Goal: Task Accomplishment & Management: Use online tool/utility

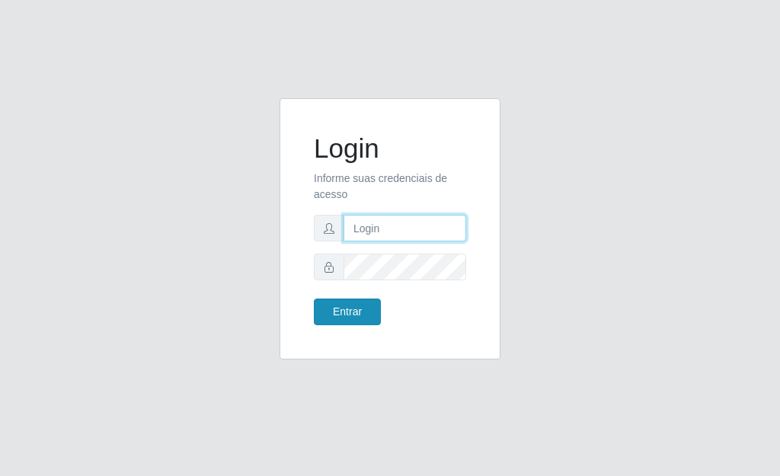
type input "[PERSON_NAME]"
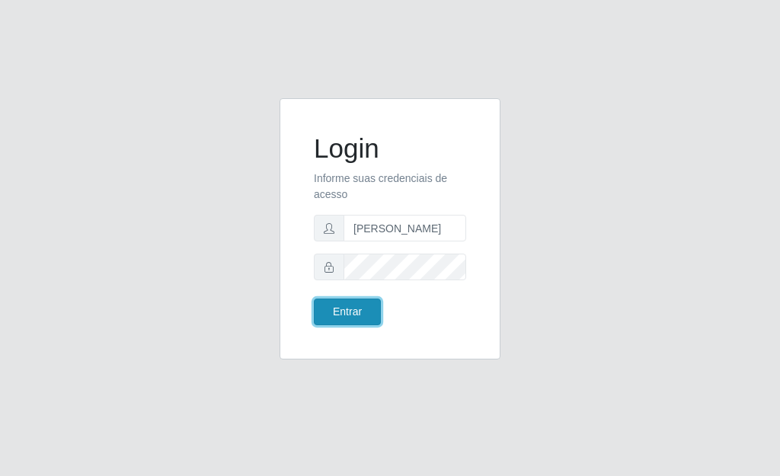
click at [372, 318] on button "Entrar" at bounding box center [347, 312] width 67 height 27
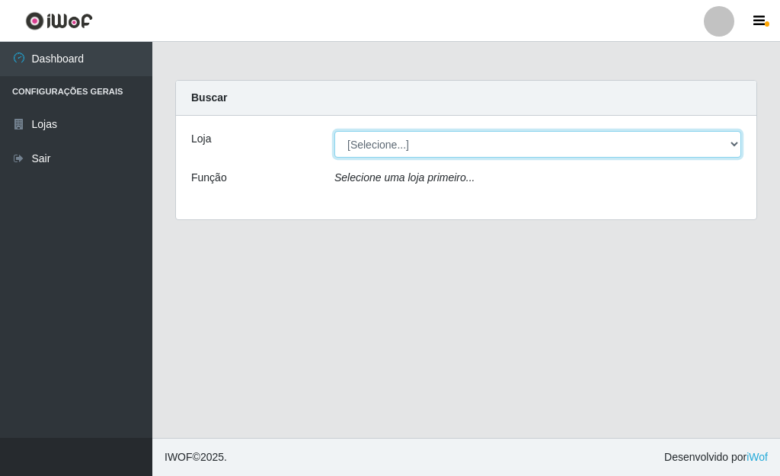
click at [733, 147] on select "[Selecione...] Bemais Supermercados - [GEOGRAPHIC_DATA]" at bounding box center [538, 144] width 407 height 27
select select "249"
click at [335, 131] on select "[Selecione...] Bemais Supermercados - [GEOGRAPHIC_DATA]" at bounding box center [538, 144] width 407 height 27
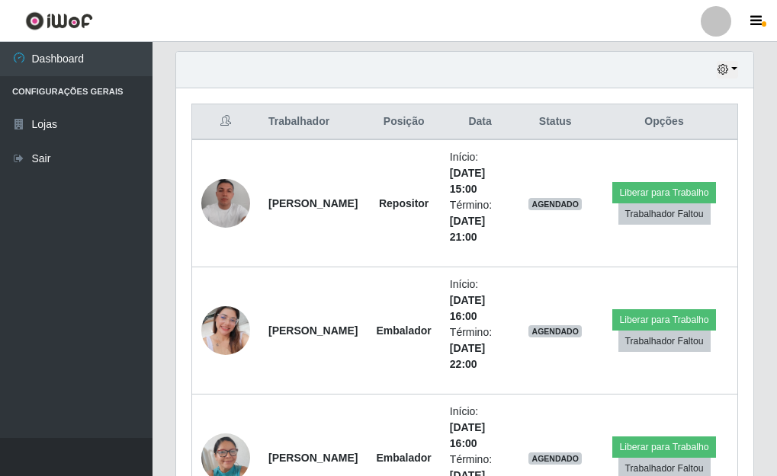
scroll to position [494, 0]
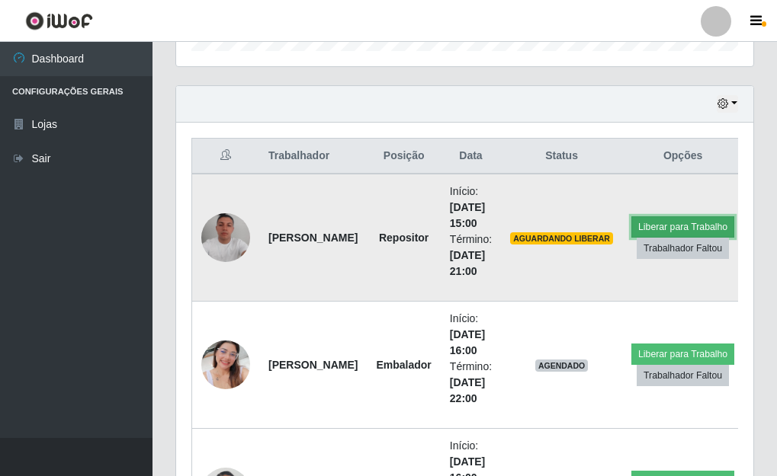
click at [689, 220] on button "Liberar para Trabalho" at bounding box center [682, 226] width 103 height 21
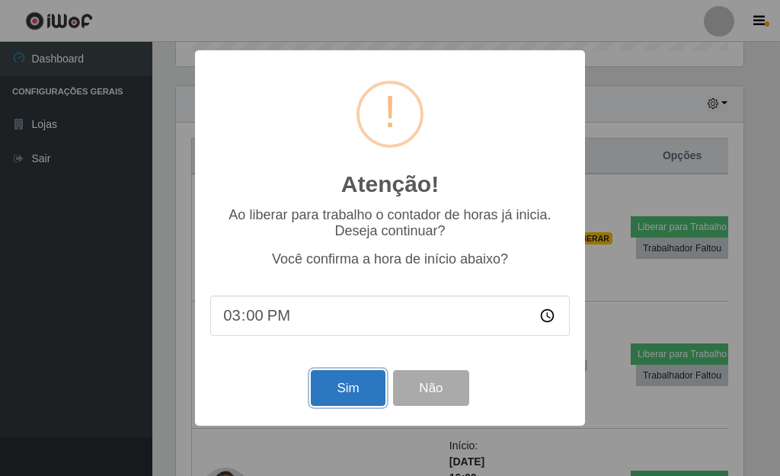
click at [348, 389] on button "Sim" at bounding box center [348, 388] width 74 height 36
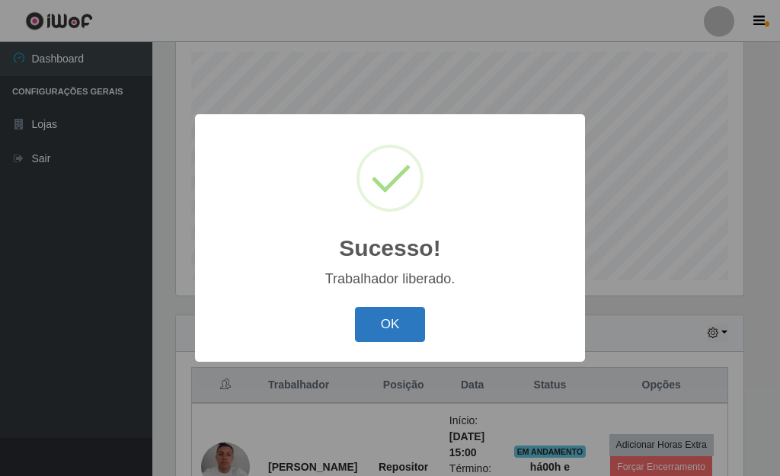
click at [406, 319] on button "OK" at bounding box center [390, 325] width 71 height 36
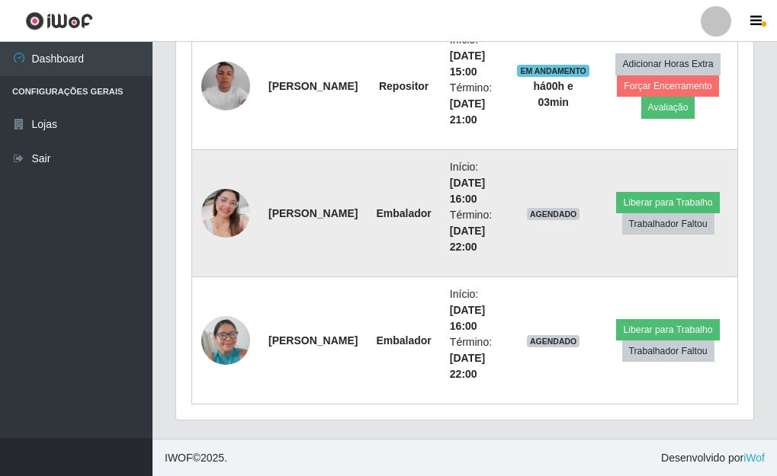
scroll to position [646, 0]
